Goal: Obtain resource: Download file/media

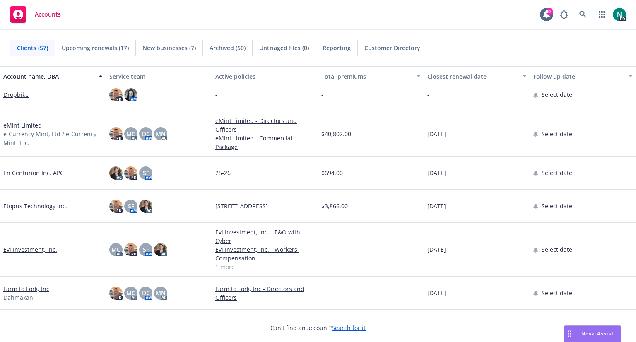
scroll to position [523, 0]
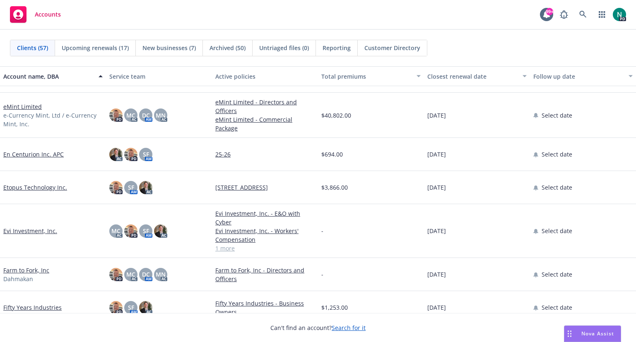
click at [19, 102] on link "eMint Limited" at bounding box center [22, 106] width 38 height 9
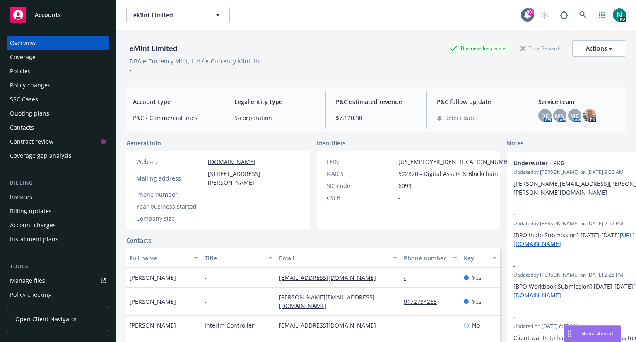
click at [26, 69] on div "Policies" at bounding box center [20, 71] width 21 height 13
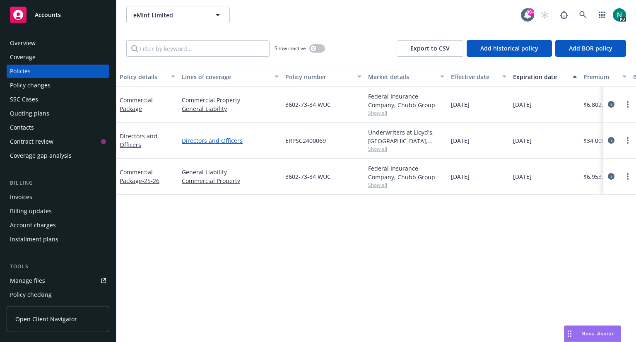
click at [213, 139] on link "Directors and Officers" at bounding box center [230, 140] width 97 height 9
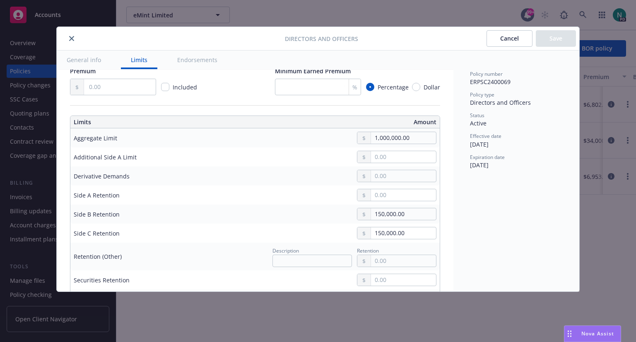
scroll to position [231, 0]
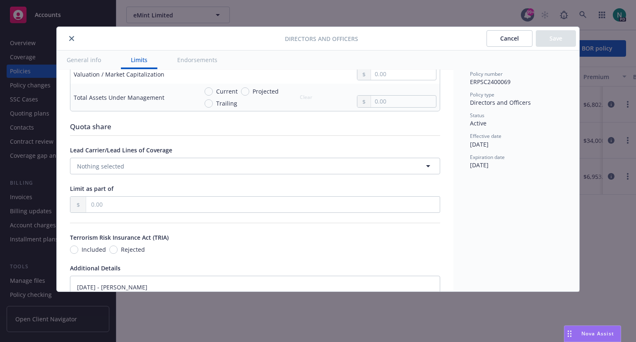
type textarea "x"
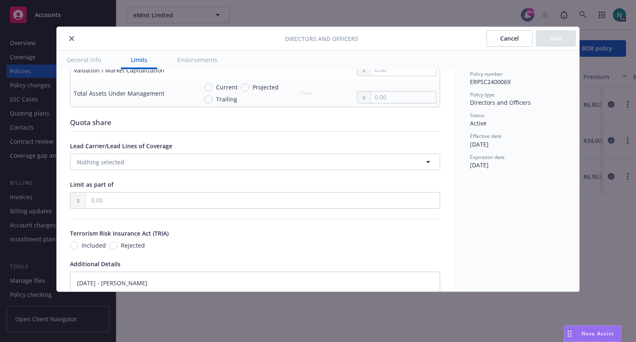
scroll to position [609, 0]
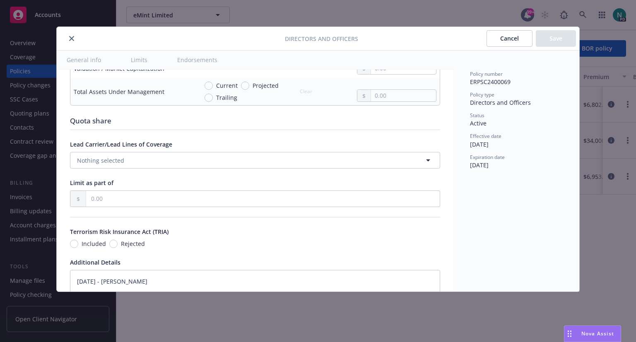
click at [73, 39] on icon "close" at bounding box center [71, 38] width 5 height 5
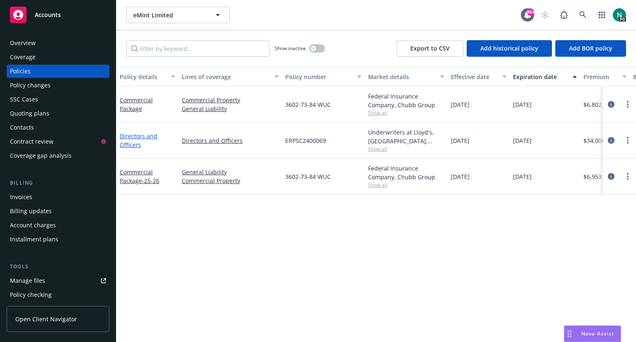
click at [139, 139] on link "Directors and Officers" at bounding box center [139, 140] width 38 height 17
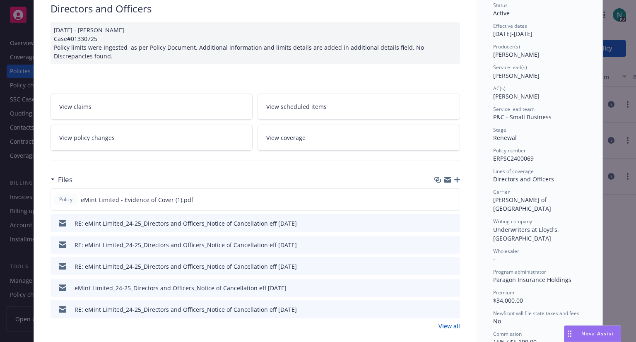
scroll to position [163, 0]
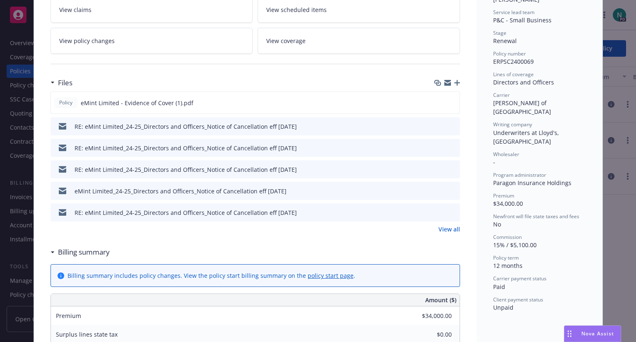
click at [447, 229] on link "View all" at bounding box center [449, 229] width 22 height 9
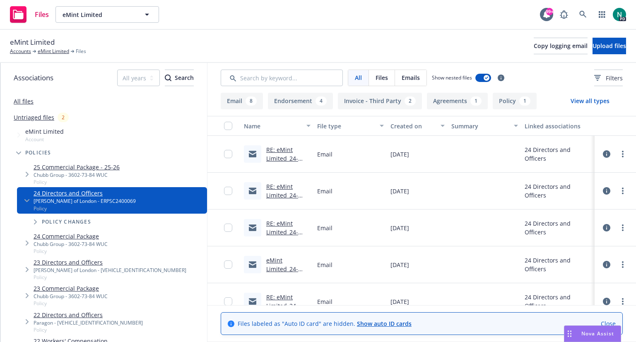
click at [65, 195] on link "24 Directors and Officers" at bounding box center [85, 193] width 102 height 9
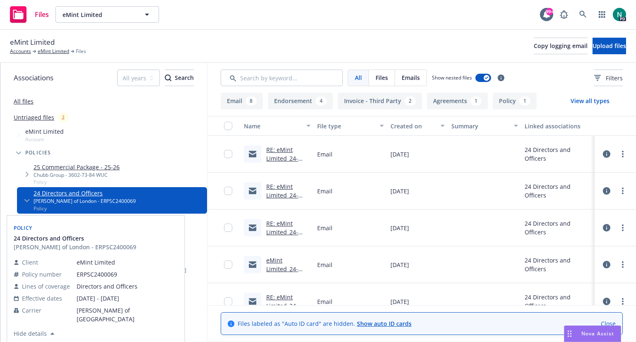
click at [63, 191] on link "24 Directors and Officers" at bounding box center [85, 193] width 102 height 9
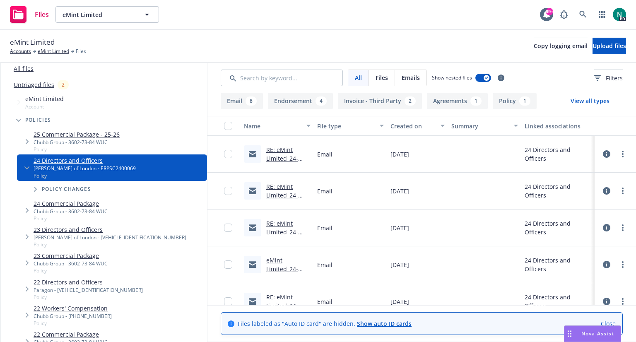
scroll to position [33, 0]
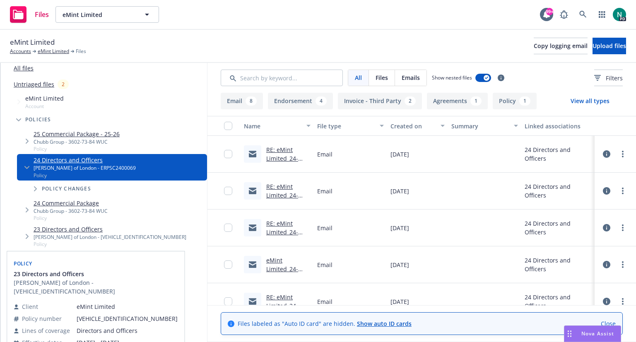
click at [55, 228] on link "23 Directors and Officers" at bounding box center [110, 229] width 153 height 9
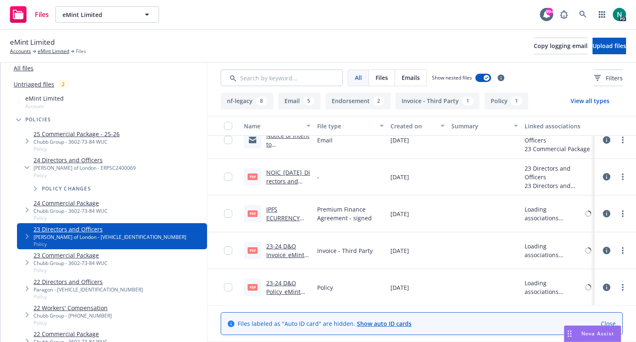
scroll to position [488, 0]
click at [282, 284] on link "23-24 D&O Policy_eMint Limited.pdf" at bounding box center [283, 291] width 34 height 25
